Goal: Check status: Check status

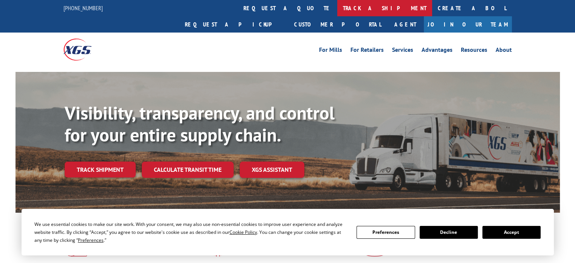
click at [337, 13] on link "track a shipment" at bounding box center [384, 8] width 95 height 16
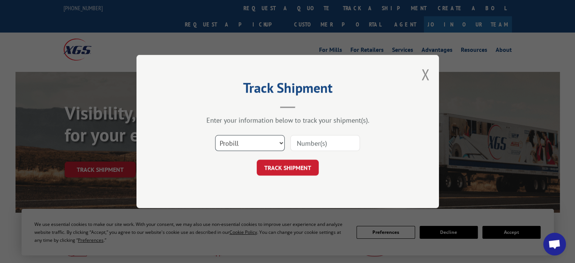
click at [274, 142] on select "Select category... Probill BOL PO" at bounding box center [250, 143] width 70 height 16
select select "bol"
click at [215, 135] on select "Select category... Probill BOL PO" at bounding box center [250, 143] width 70 height 16
click at [308, 142] on input at bounding box center [325, 143] width 70 height 16
paste input "50870181"
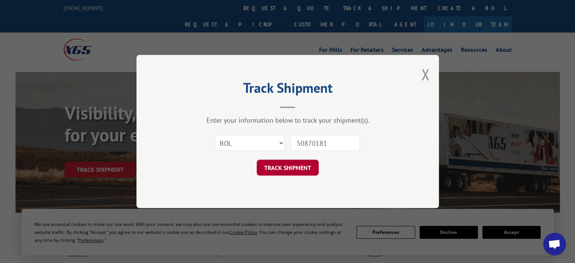
type input "50870181"
click at [282, 168] on button "TRACK SHIPMENT" at bounding box center [288, 167] width 62 height 16
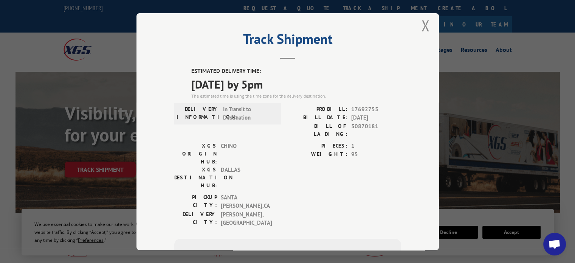
scroll to position [8, 0]
